Goal: Transaction & Acquisition: Purchase product/service

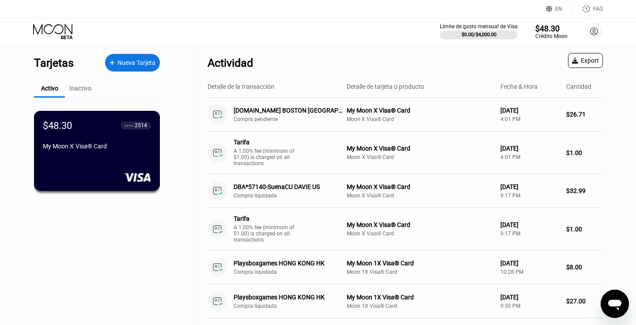
click at [127, 143] on div "$48.30 ● ● ● ● 2514 My Moon X Visa® Card" at bounding box center [97, 137] width 108 height 34
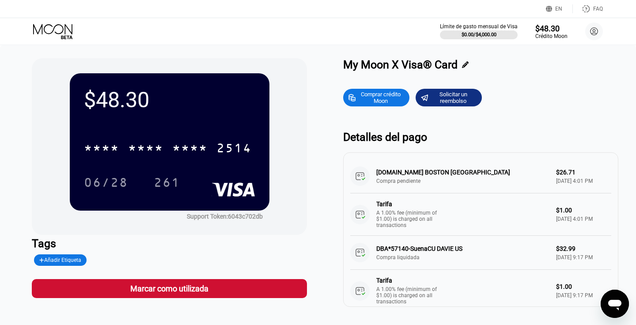
click at [370, 96] on div "Comprar crédito Moon" at bounding box center [380, 98] width 49 height 14
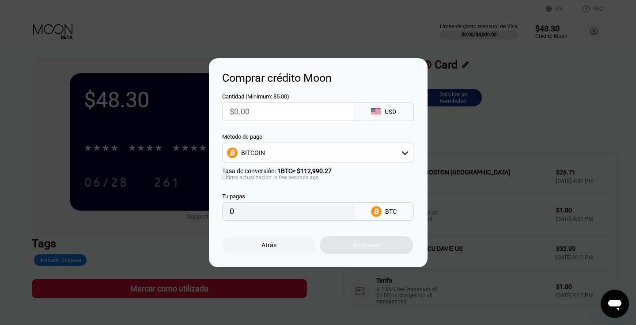
click at [282, 109] on input "text" at bounding box center [288, 112] width 117 height 18
type input "$6"
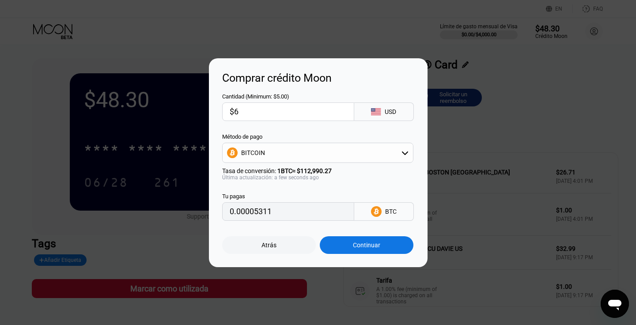
type input "0.00005311"
type input "$60"
type input "0.00053102"
type input "$60"
click at [351, 150] on div "BITCOIN" at bounding box center [318, 153] width 190 height 18
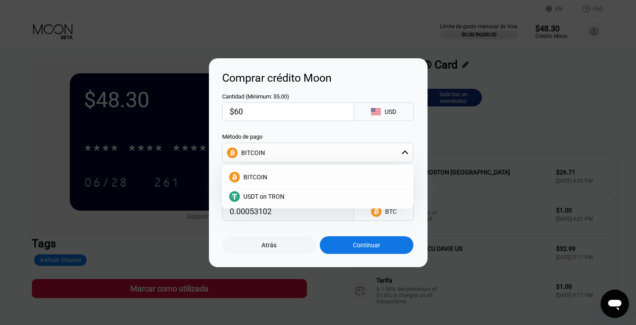
click at [351, 150] on div "BITCOIN" at bounding box center [318, 153] width 190 height 18
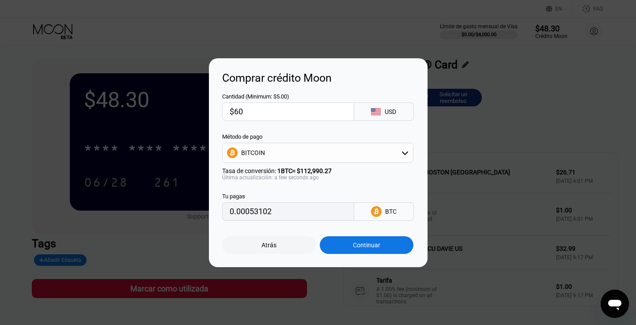
click at [371, 242] on div "Continuar" at bounding box center [366, 245] width 27 height 7
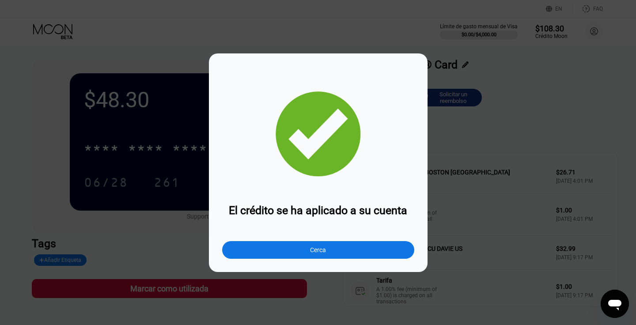
click at [334, 247] on div "Cerca" at bounding box center [318, 250] width 192 height 18
